Goal: Book appointment/travel/reservation

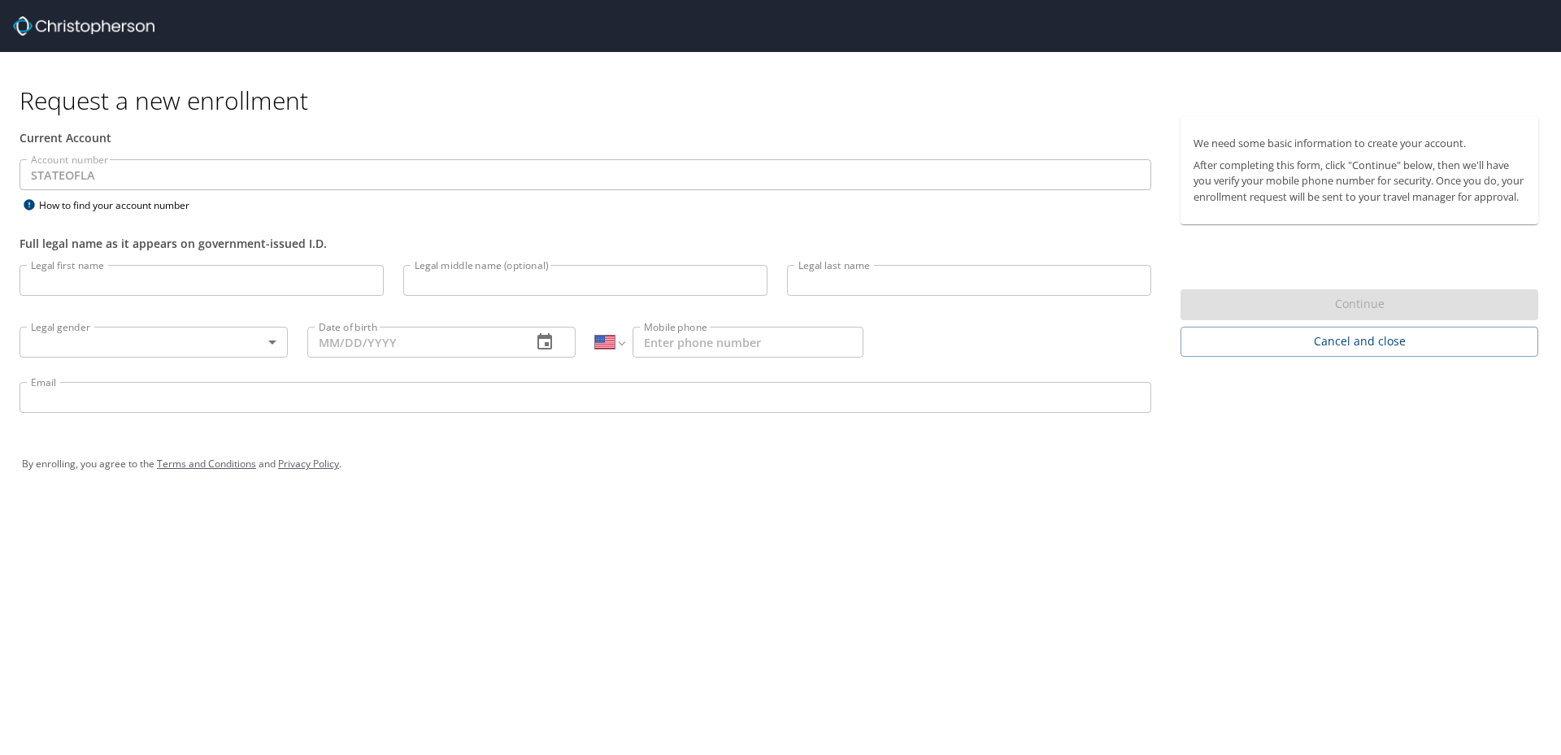
select select "US"
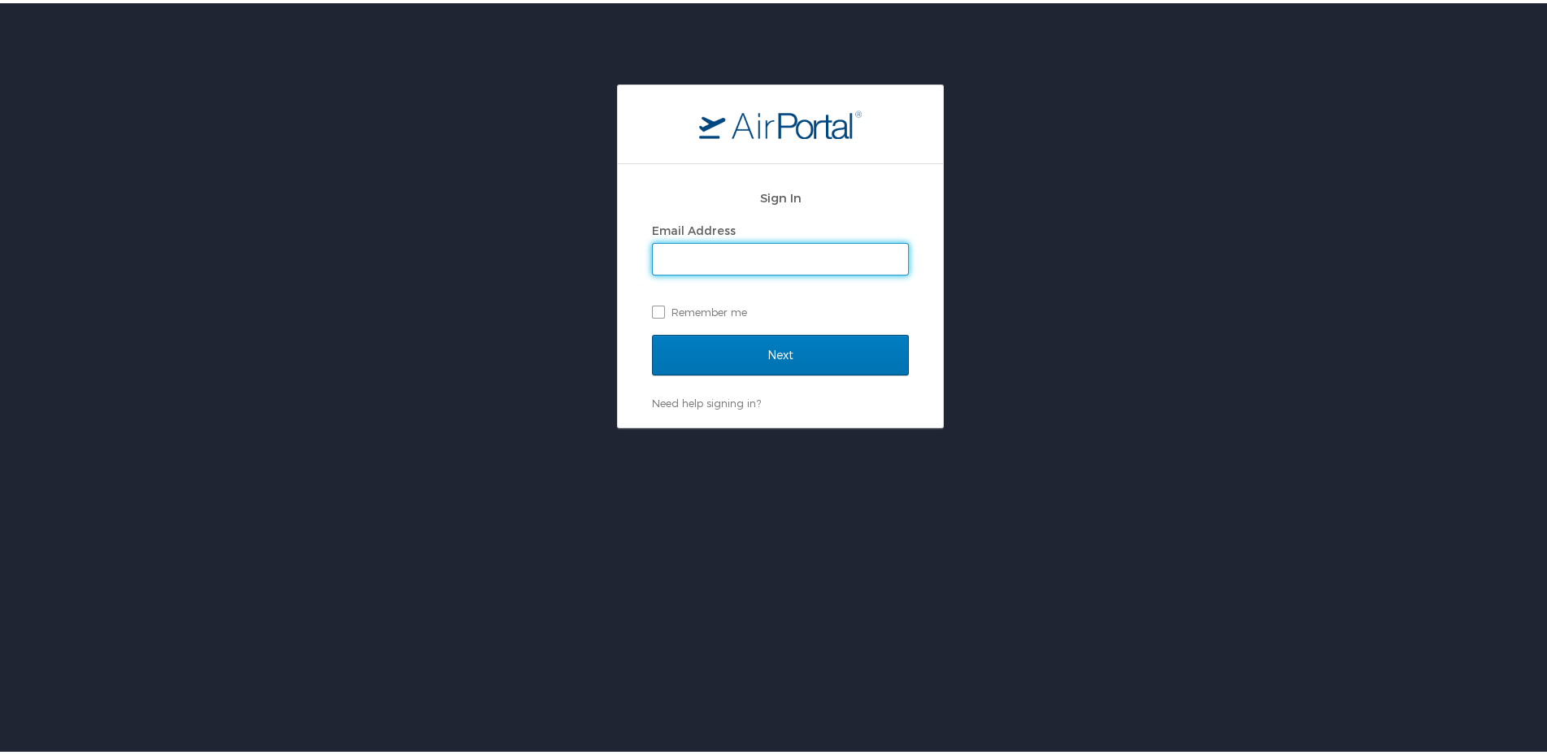
click at [699, 270] on input "Email Address" at bounding box center [780, 256] width 255 height 31
type input "toniequa.yates@la.gov"
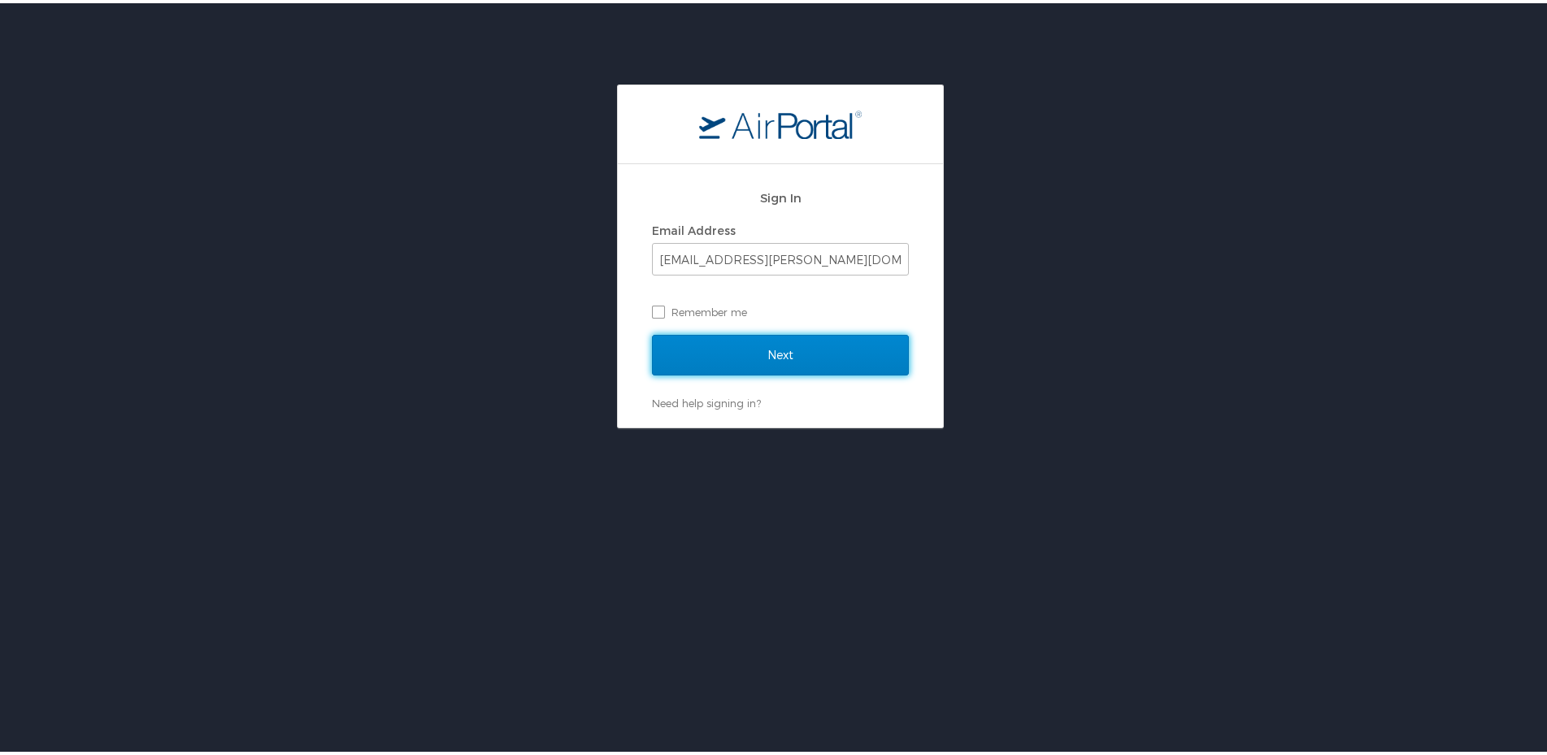
click at [744, 347] on input "Next" at bounding box center [780, 352] width 257 height 41
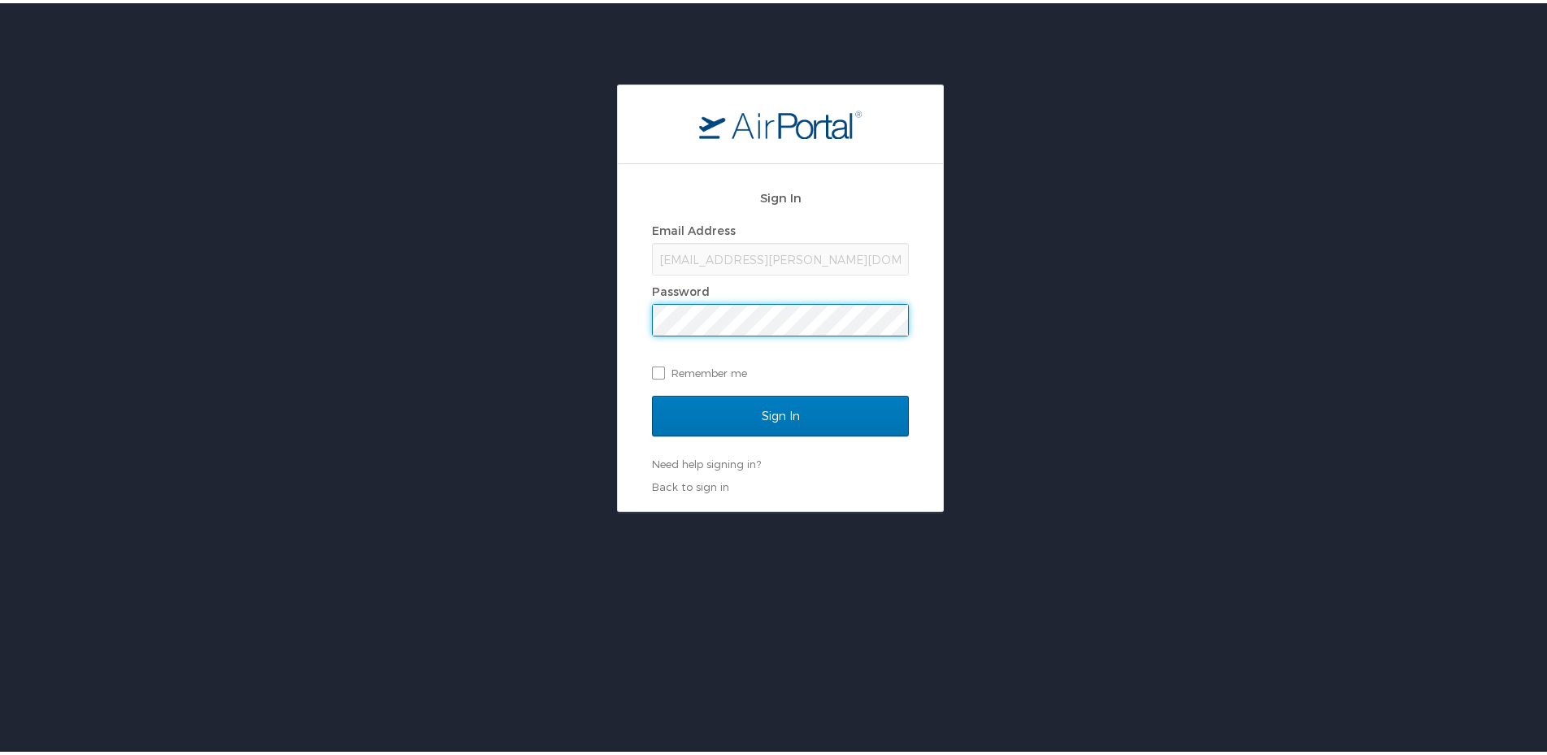
click at [925, 334] on div "Sign In Email Address toniequa.yates@la.gov Password Remember me Sign In Need h…" at bounding box center [780, 334] width 325 height 347
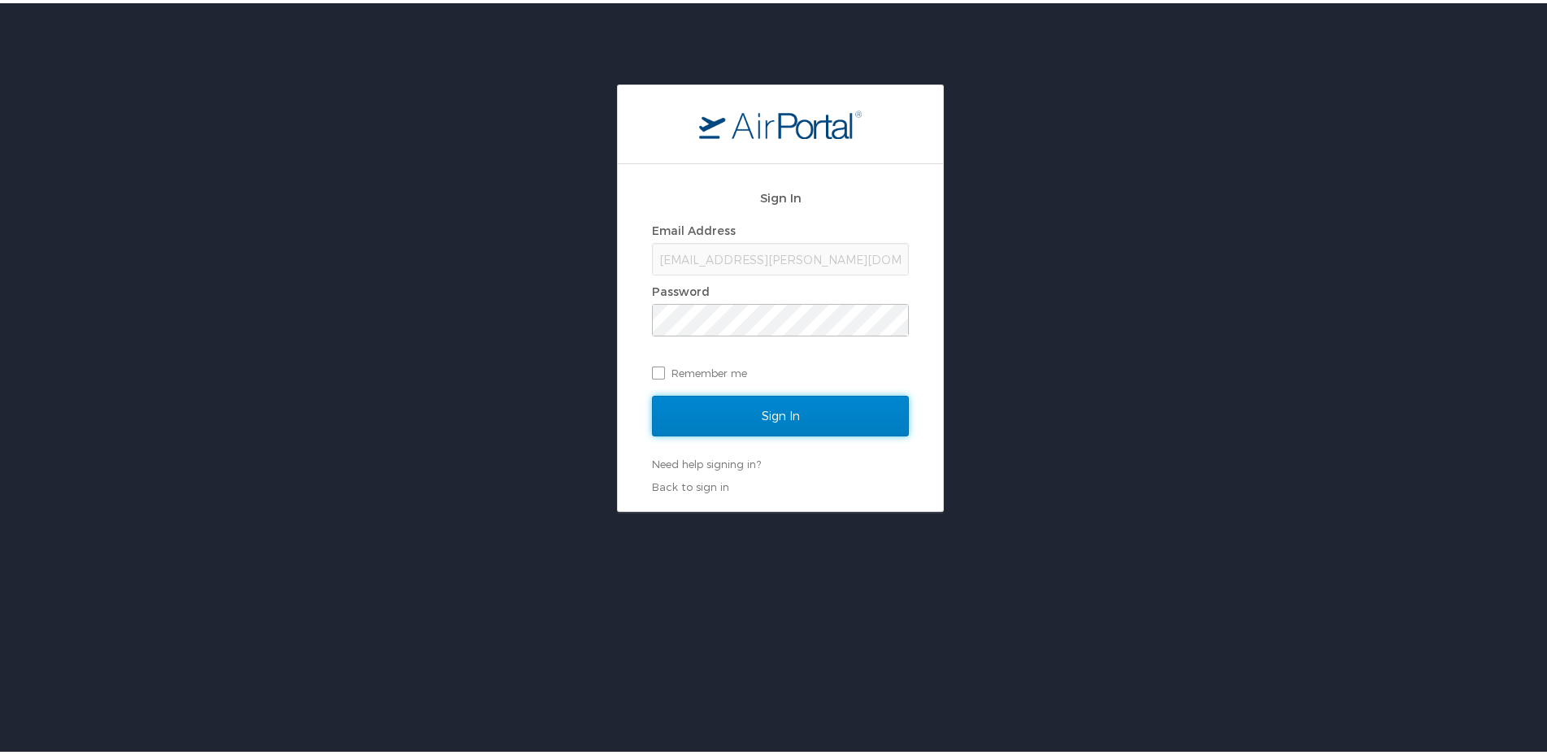
click at [762, 408] on input "Sign In" at bounding box center [780, 413] width 257 height 41
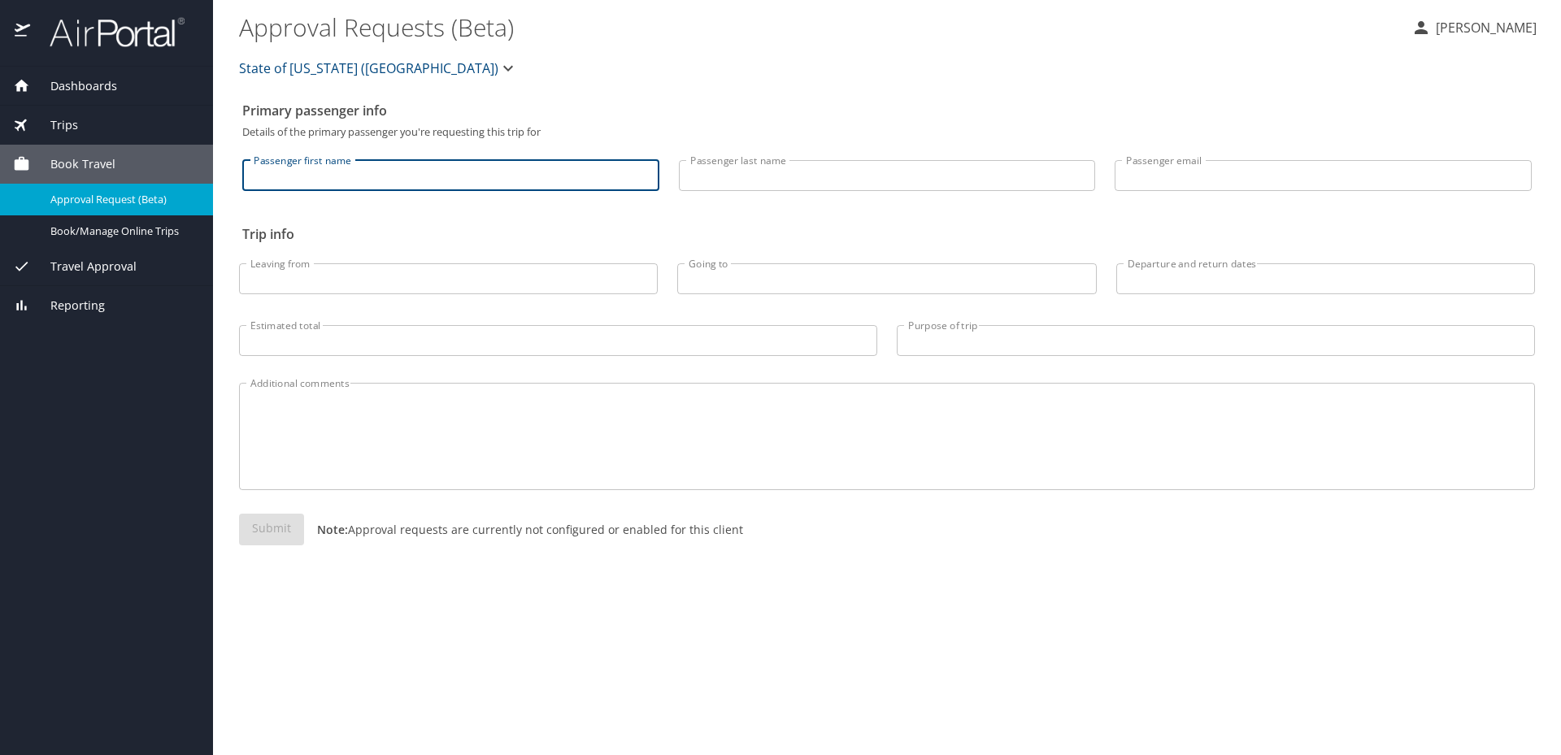
click at [463, 173] on input "Passenger first name" at bounding box center [450, 175] width 417 height 31
type input "Tuniequa"
type input "Yates"
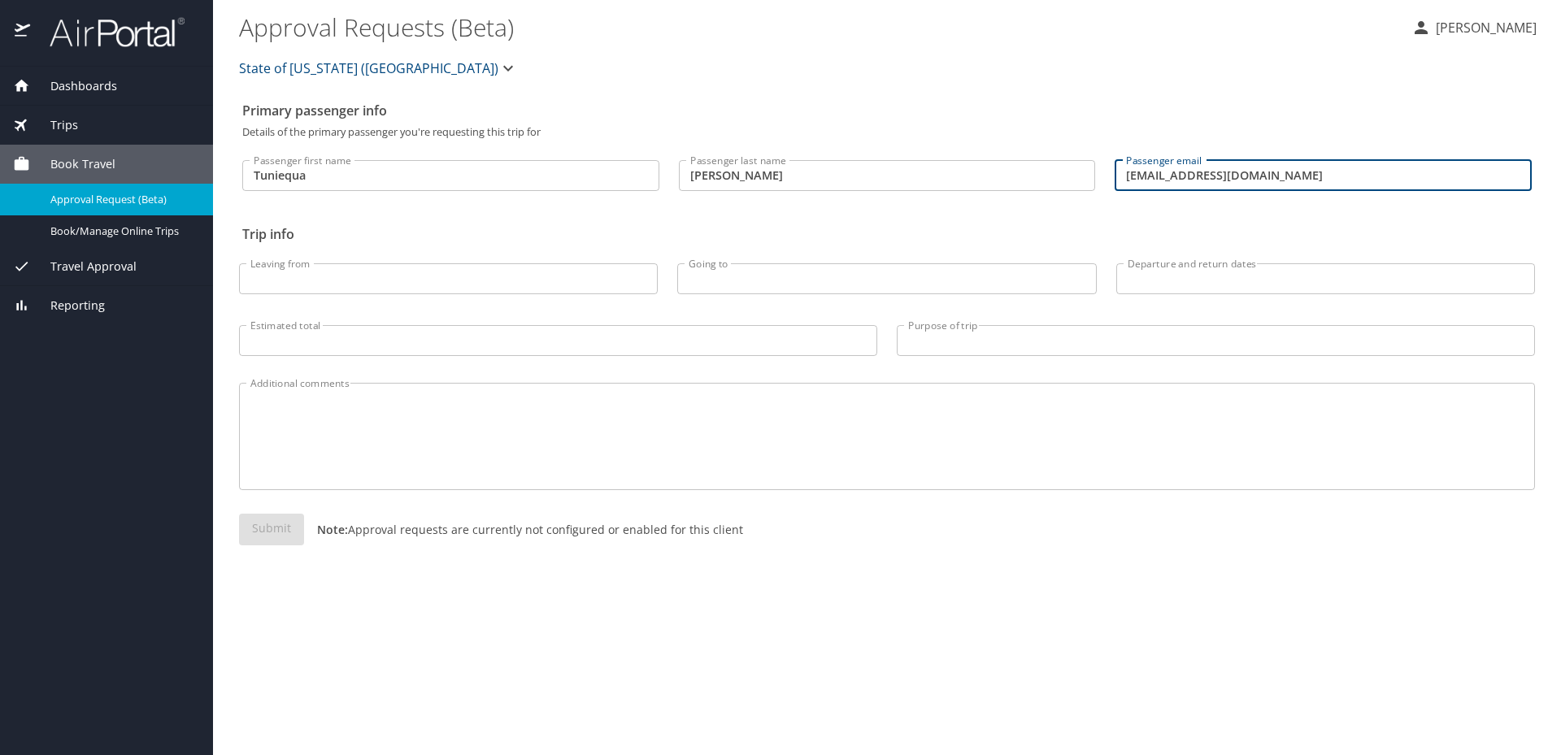
drag, startPoint x: 1264, startPoint y: 176, endPoint x: 1176, endPoint y: 180, distance: 87.9
click at [1176, 180] on input "toniequay@yahoo.com" at bounding box center [1322, 175] width 417 height 31
type input "toniequa.yates@la.gov"
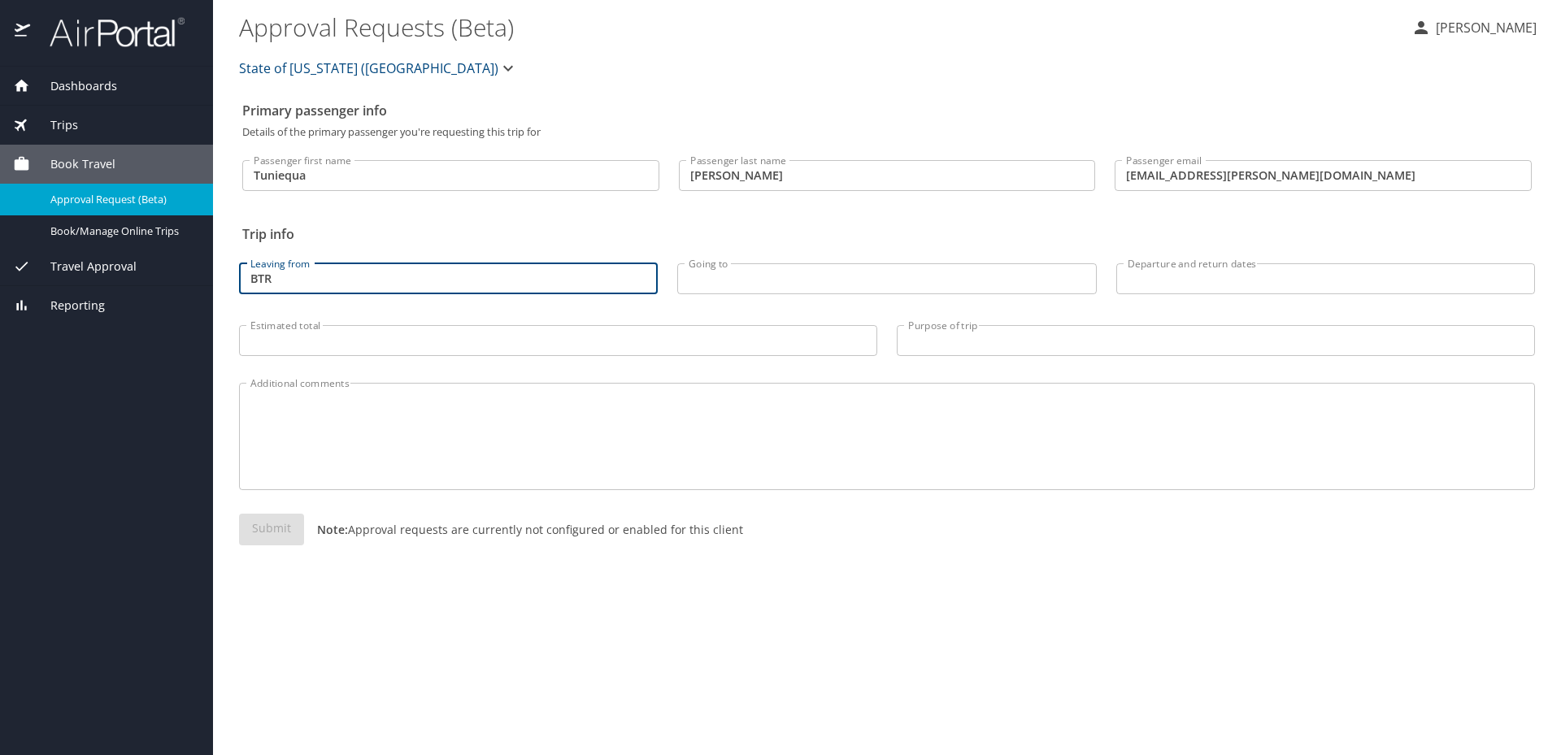
type input "BTR"
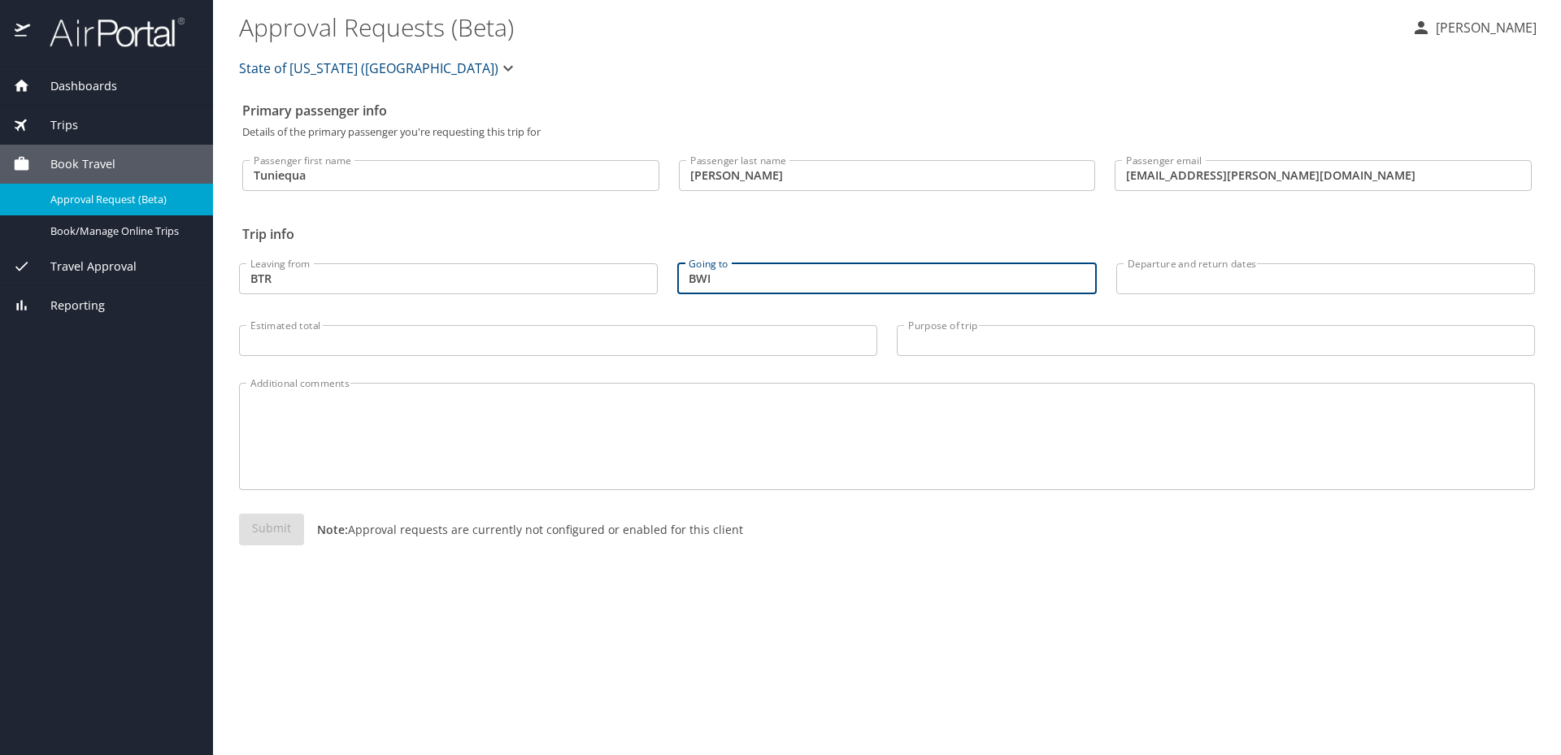
type input "BWI"
click at [1228, 267] on input "Departure and return dates" at bounding box center [1325, 278] width 419 height 31
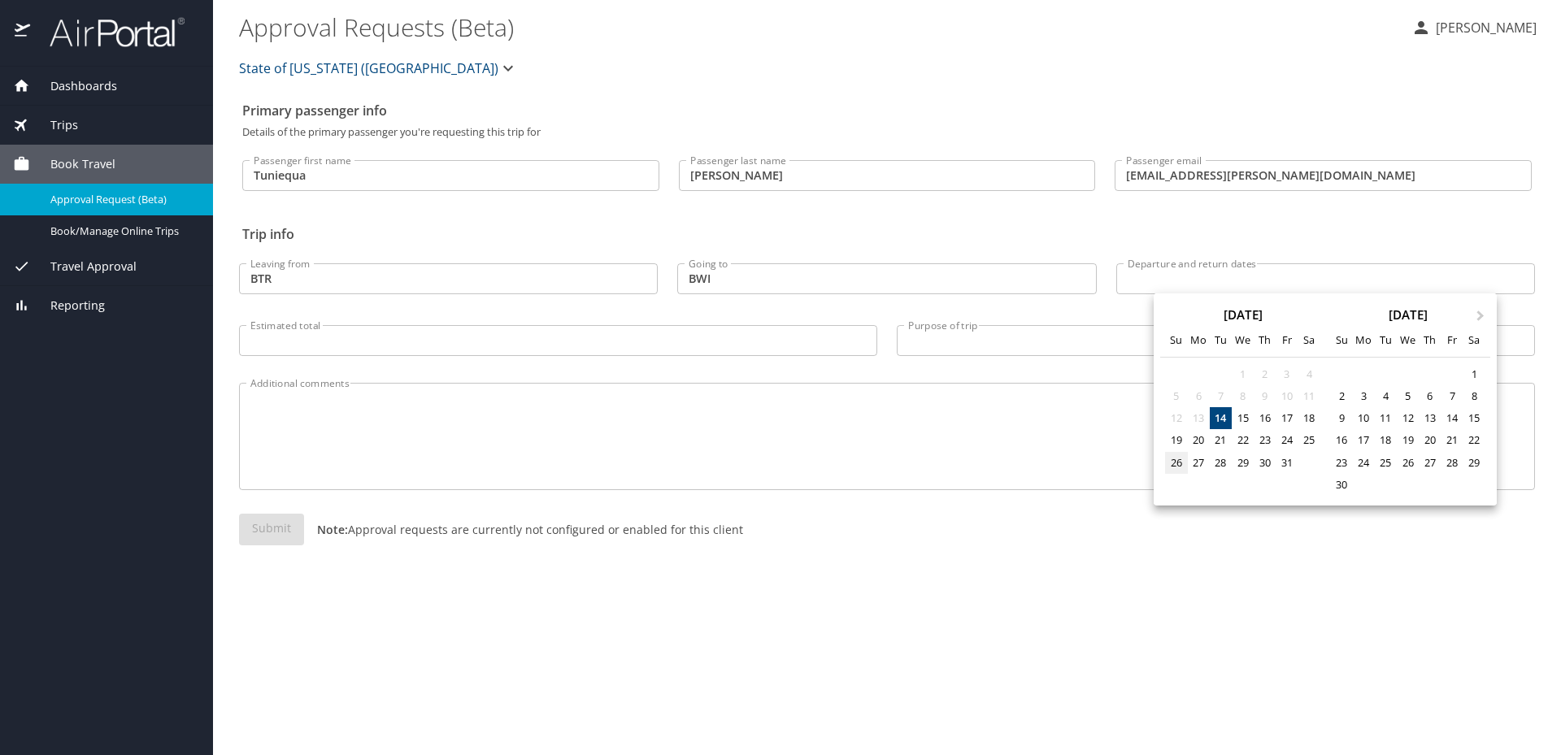
click at [1175, 459] on div "26" at bounding box center [1176, 463] width 22 height 22
click at [1270, 461] on div "30" at bounding box center [1264, 463] width 22 height 22
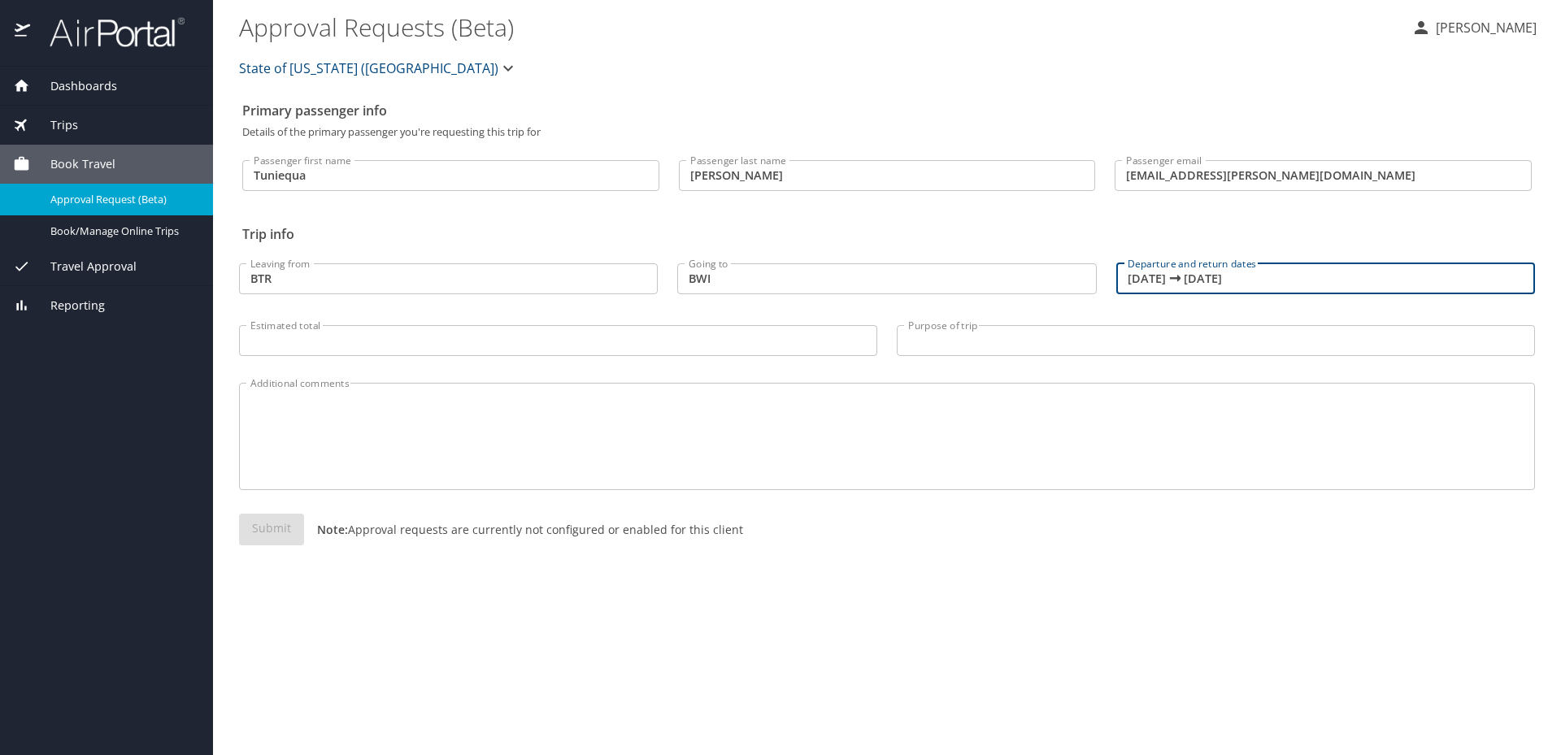
type input "10/26/2025 🠦 10/30/2025"
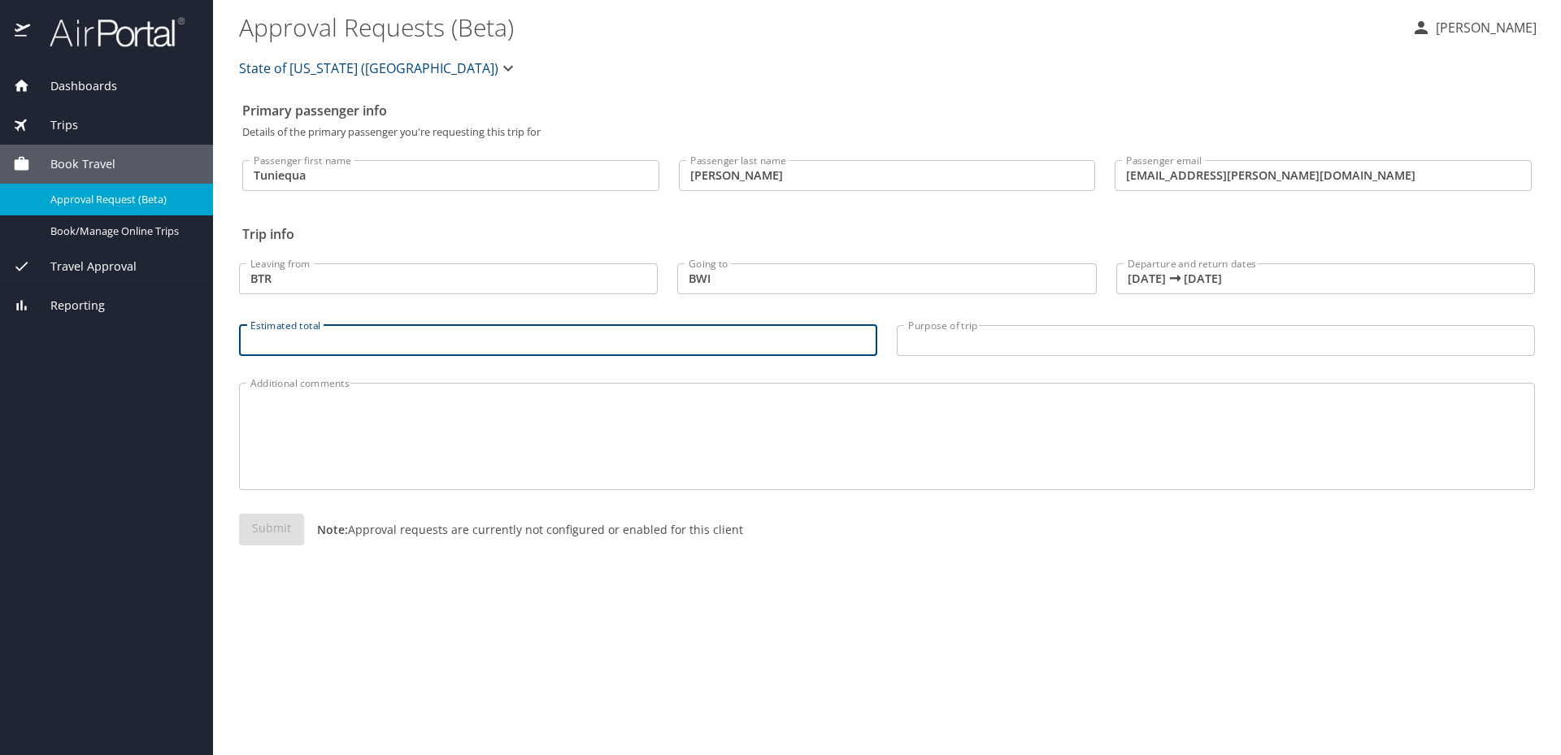
click at [699, 328] on input "Estimated total" at bounding box center [558, 340] width 638 height 31
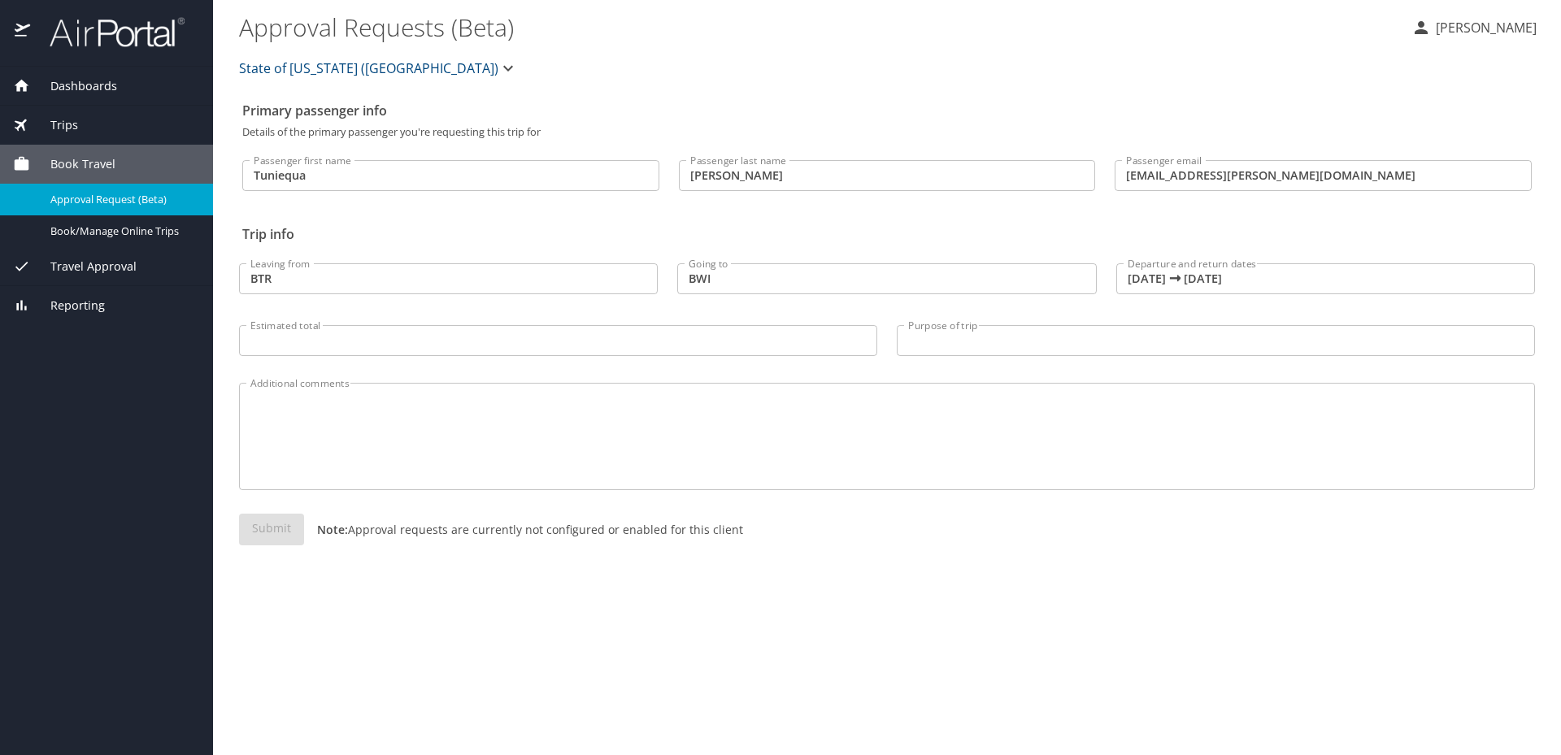
click at [85, 158] on span "Book Travel" at bounding box center [72, 164] width 85 height 18
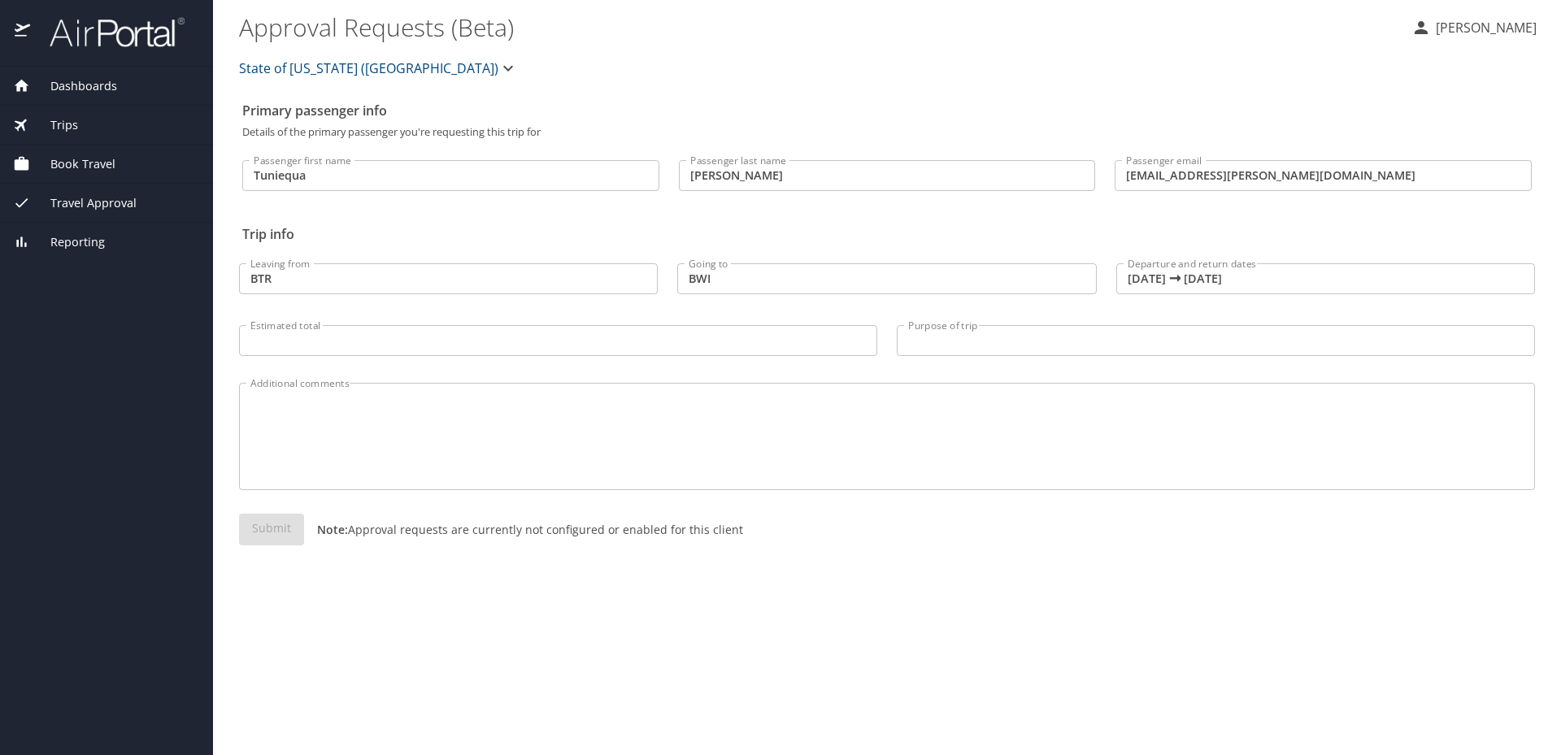
click at [85, 158] on span "Book Travel" at bounding box center [72, 164] width 85 height 18
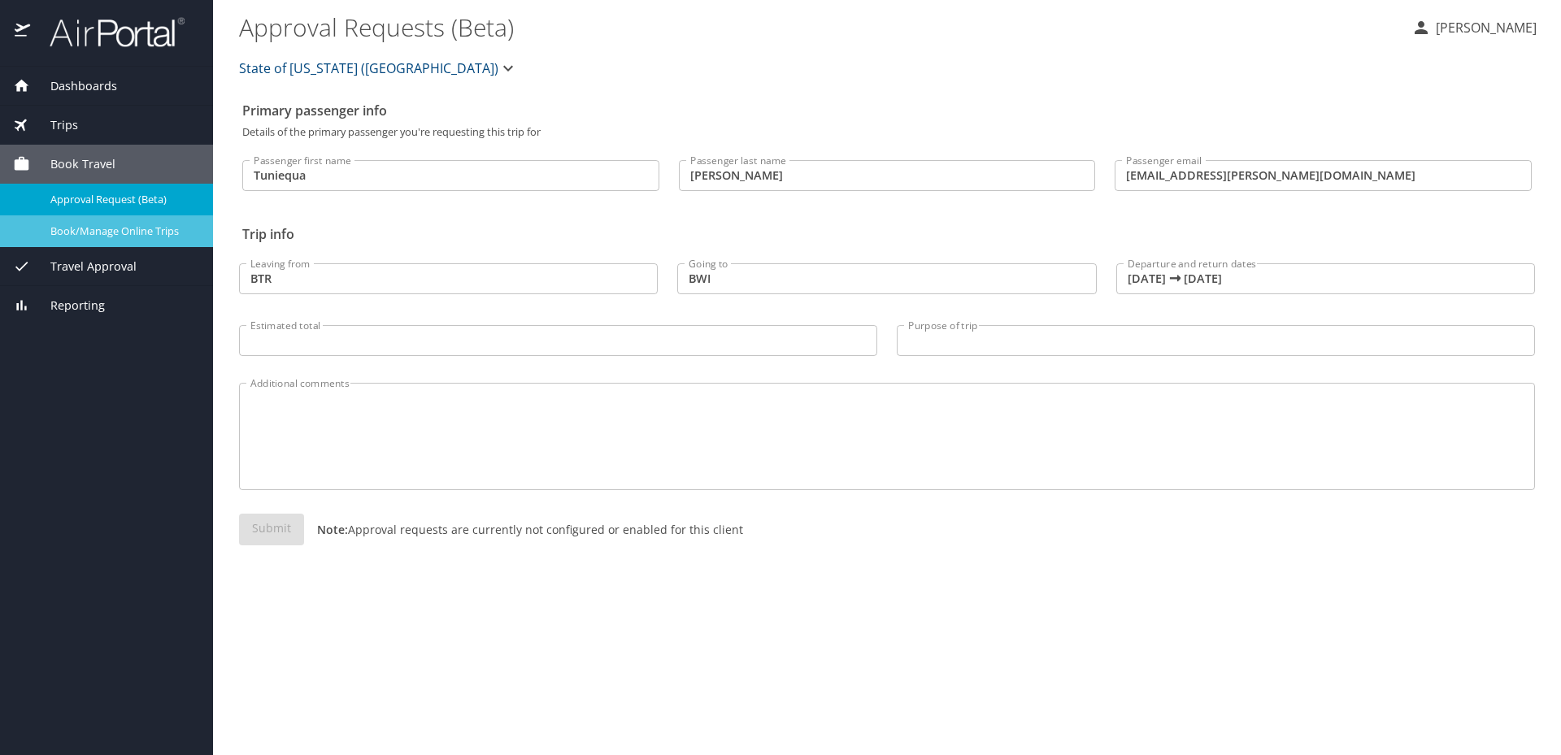
click at [95, 228] on span "Book/Manage Online Trips" at bounding box center [121, 231] width 143 height 15
